Goal: Information Seeking & Learning: Find contact information

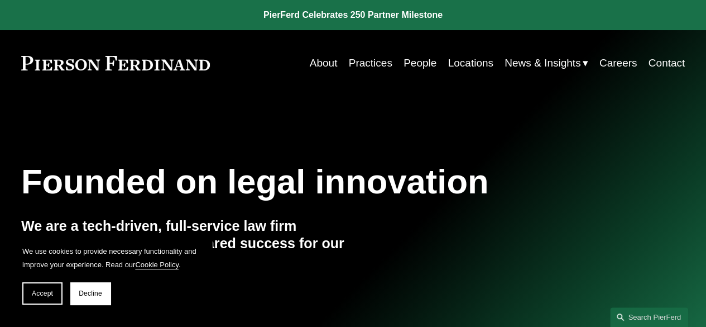
click at [411, 63] on link "People" at bounding box center [420, 62] width 33 height 21
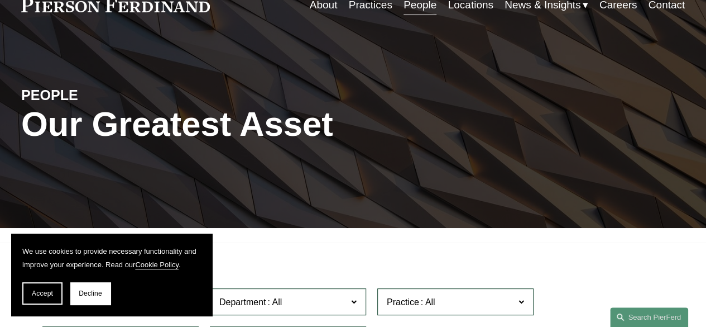
scroll to position [167, 0]
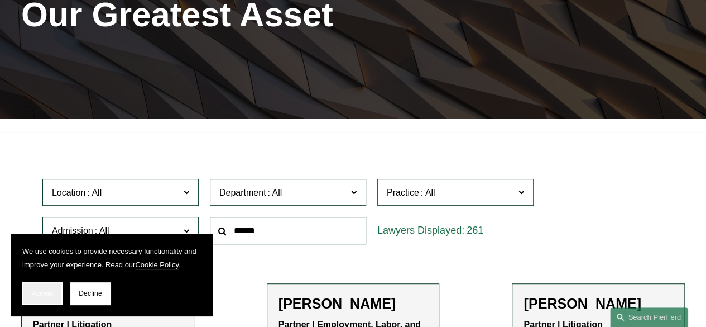
click at [42, 289] on span "Accept" at bounding box center [42, 293] width 21 height 8
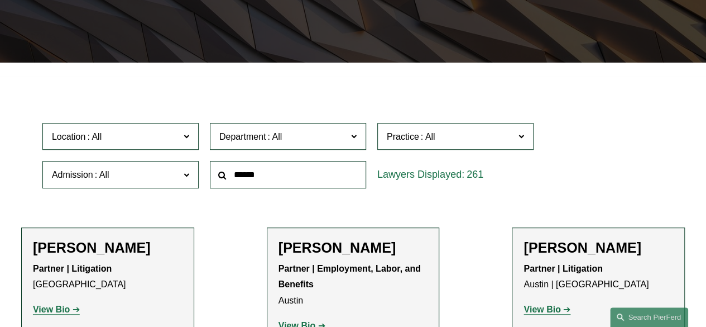
scroll to position [279, 0]
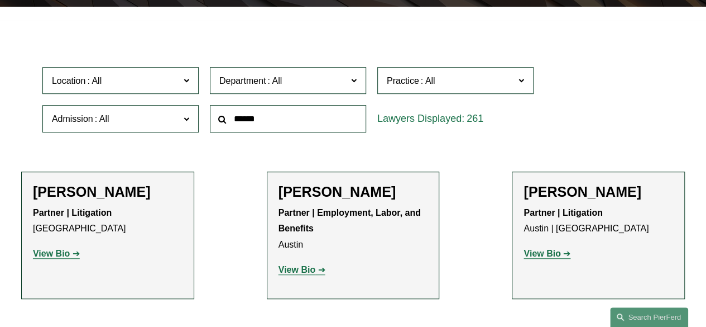
click at [130, 81] on span "Location" at bounding box center [116, 80] width 128 height 15
click at [0, 0] on link "[US_STATE]" at bounding box center [0, 0] width 0 height 0
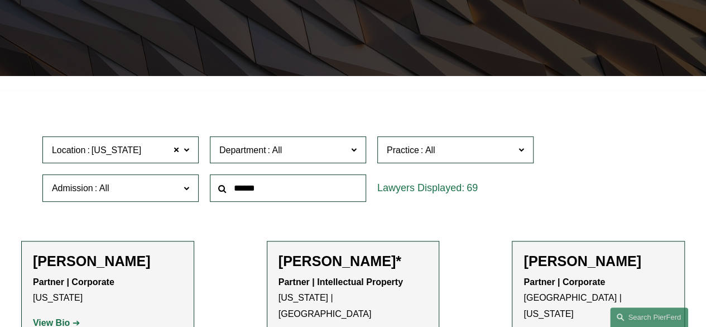
scroll to position [226, 0]
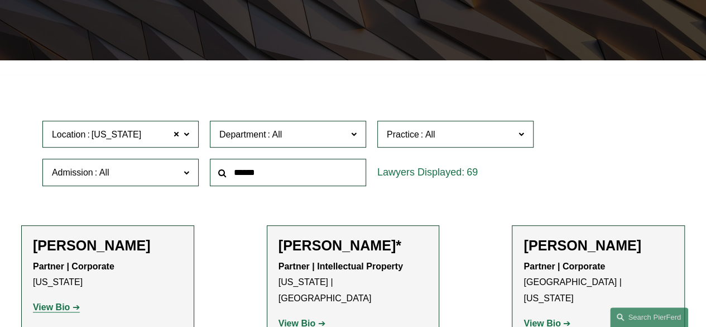
click at [151, 169] on span "Admission" at bounding box center [116, 172] width 128 height 15
click at [166, 170] on span "Admission" at bounding box center [116, 172] width 128 height 15
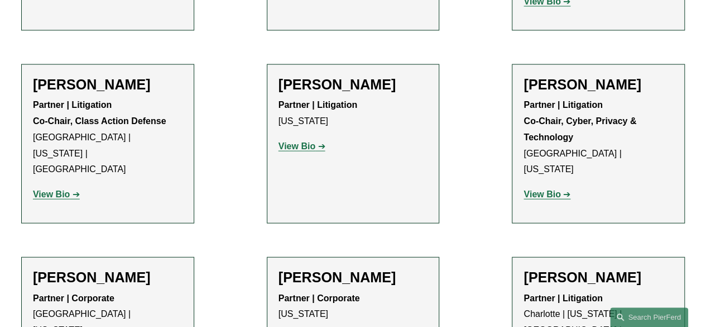
scroll to position [3240, 0]
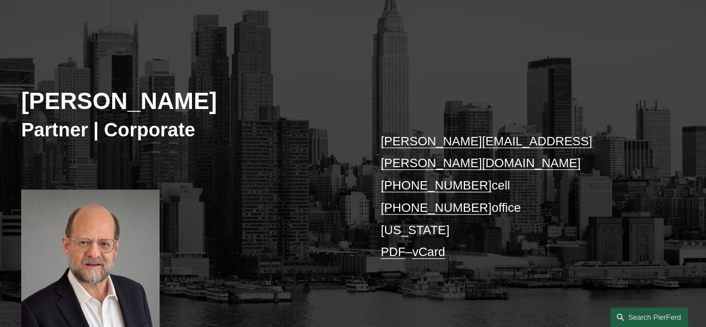
scroll to position [112, 0]
